Goal: Task Accomplishment & Management: Manage account settings

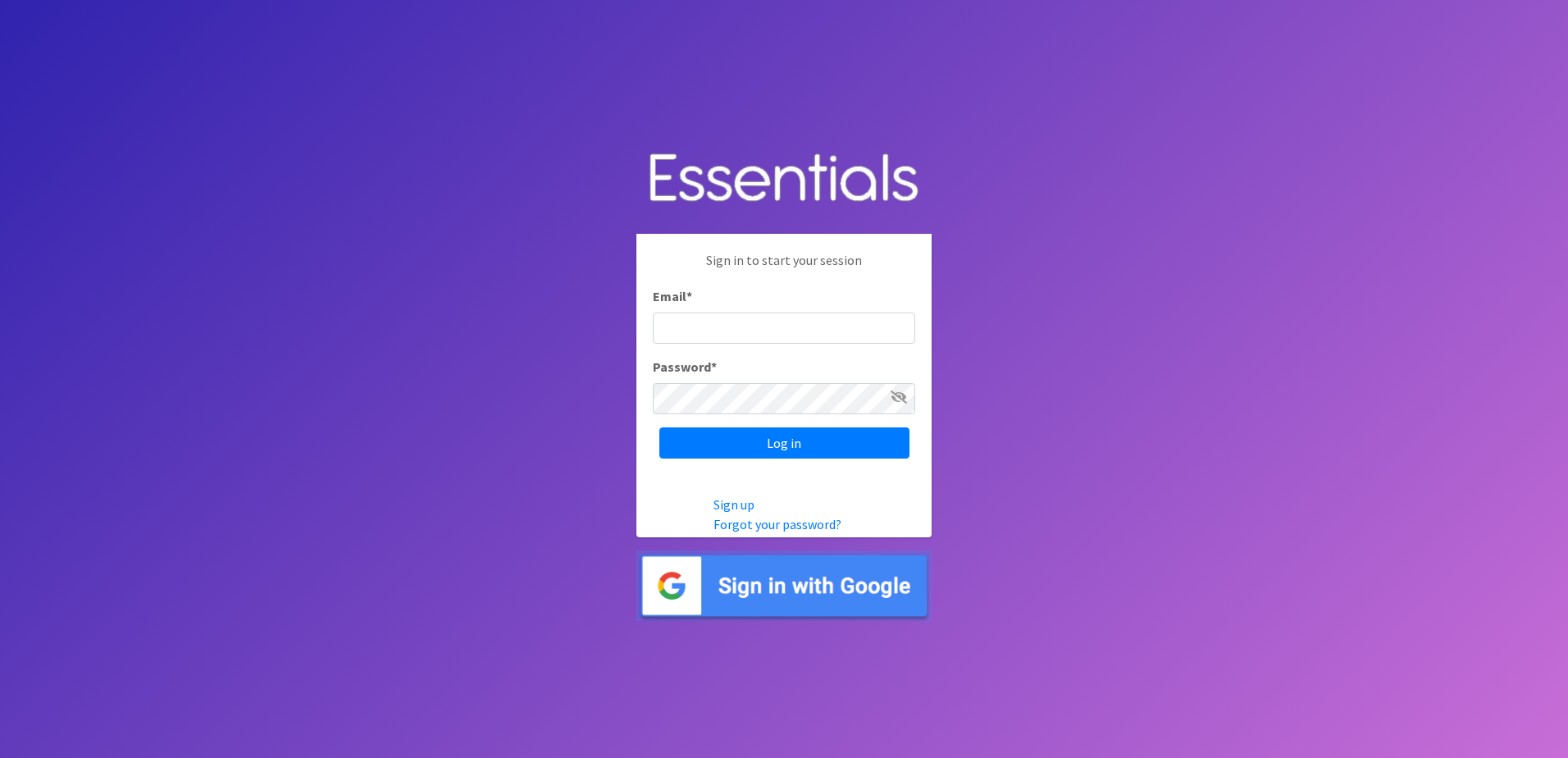
click at [725, 332] on input "Email *" at bounding box center [784, 328] width 263 height 31
type input "myumul@capsbc.org"
click at [893, 402] on icon at bounding box center [898, 397] width 16 height 13
click at [839, 447] on input "Log in" at bounding box center [784, 442] width 250 height 31
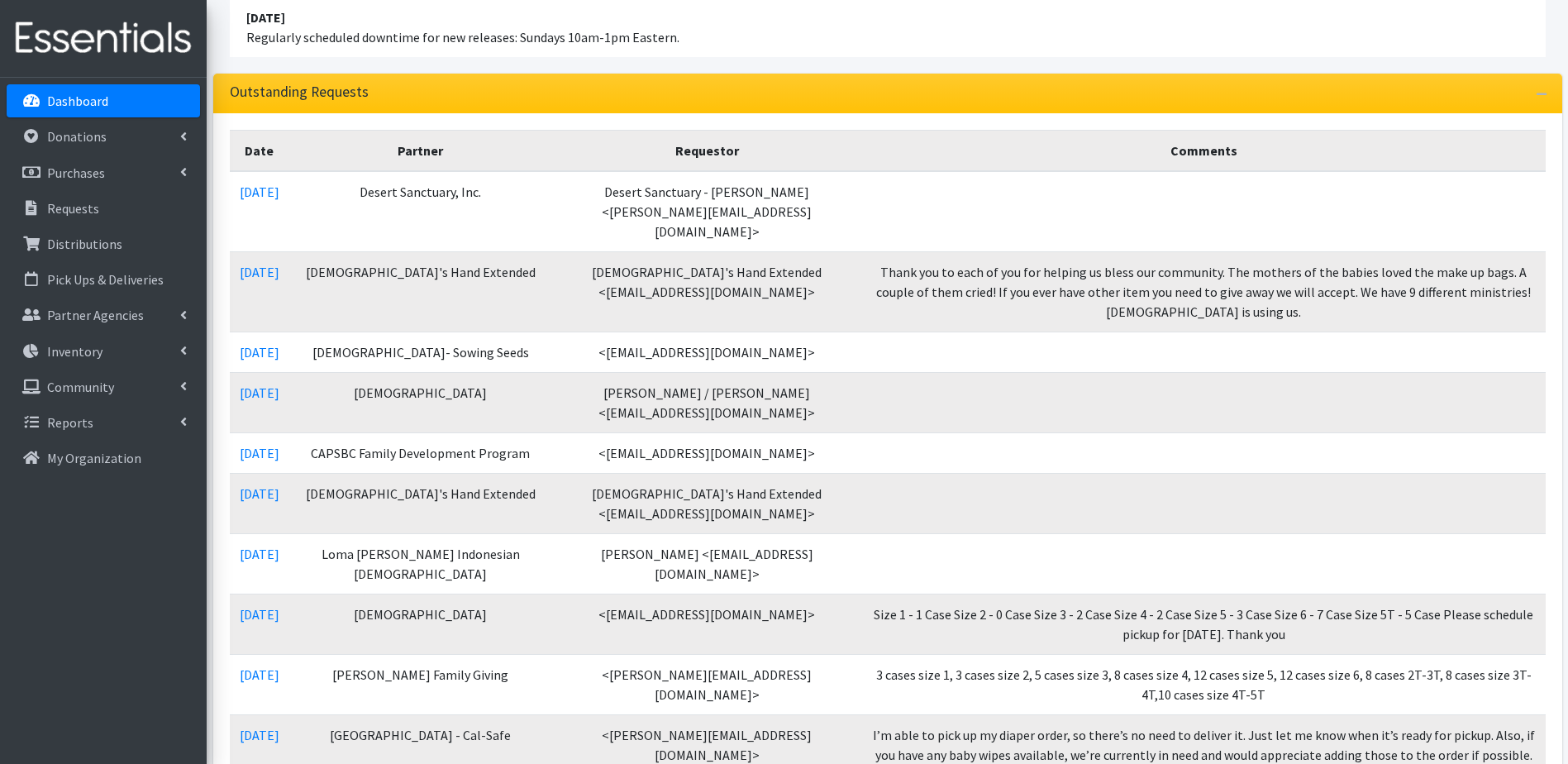
scroll to position [225, 0]
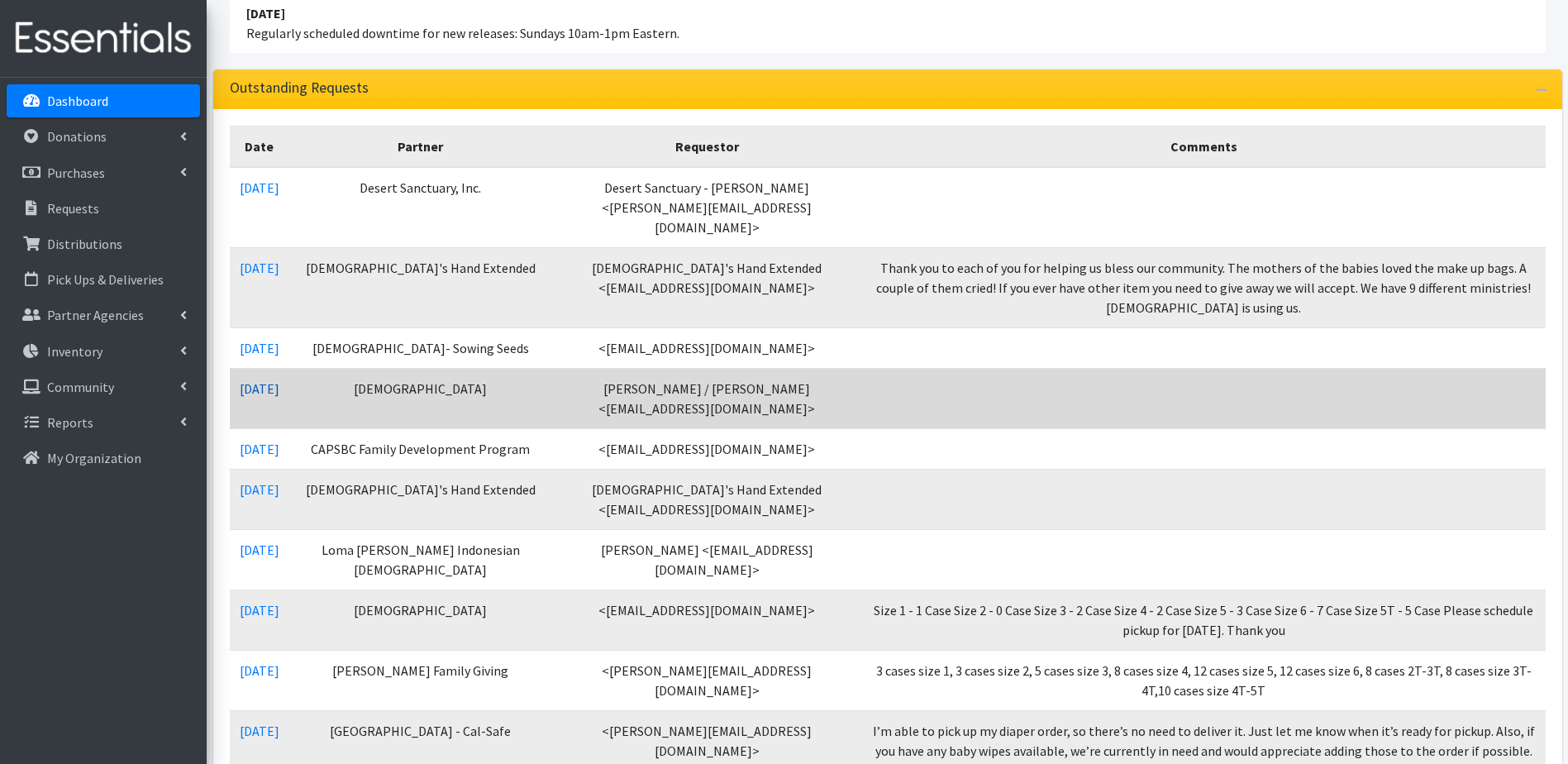
click at [278, 380] on link "[DATE]" at bounding box center [260, 388] width 40 height 16
